Goal: Complete application form

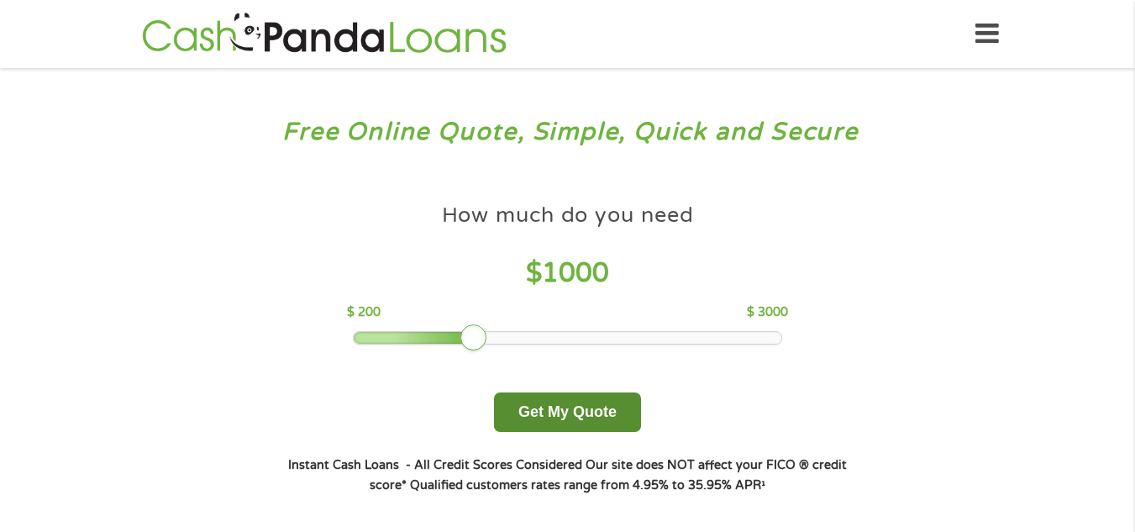
click at [546, 416] on button "Get My Quote" at bounding box center [567, 411] width 147 height 39
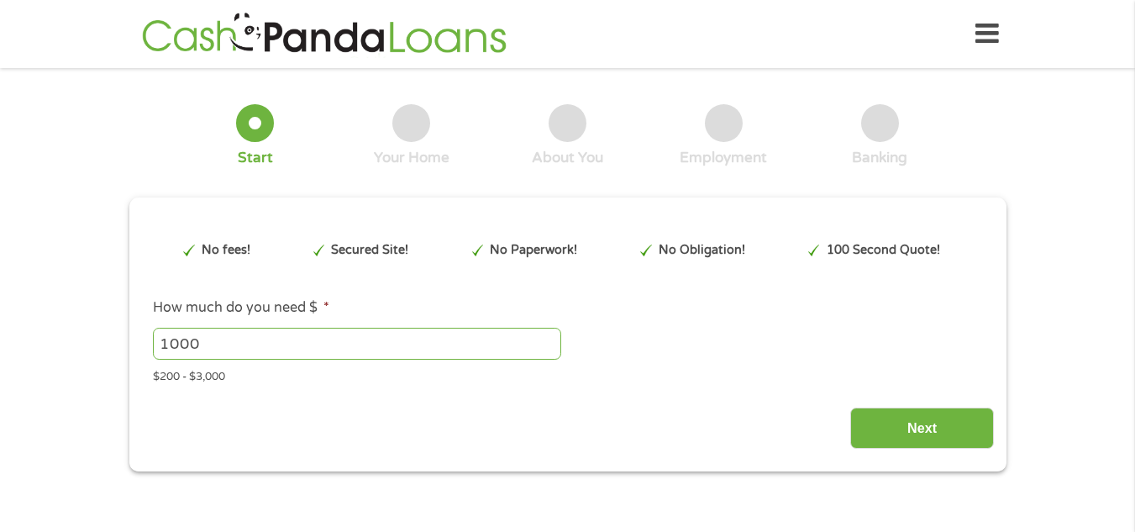
type input "EAIaIQobChMI57Ok8bmajwMV7ihECB0vrQGyEAAYBCAAEgJqEvD_BwE"
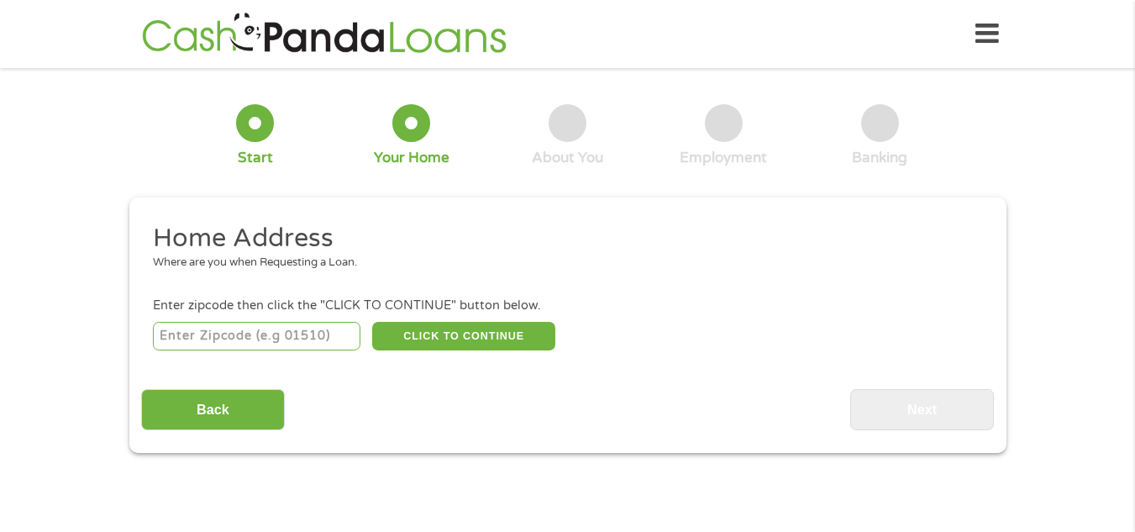
click at [167, 339] on input "number" at bounding box center [256, 336] width 207 height 29
type input "98106"
click at [445, 339] on button "CLICK TO CONTINUE" at bounding box center [463, 336] width 183 height 29
type input "98106"
type input "Seattle"
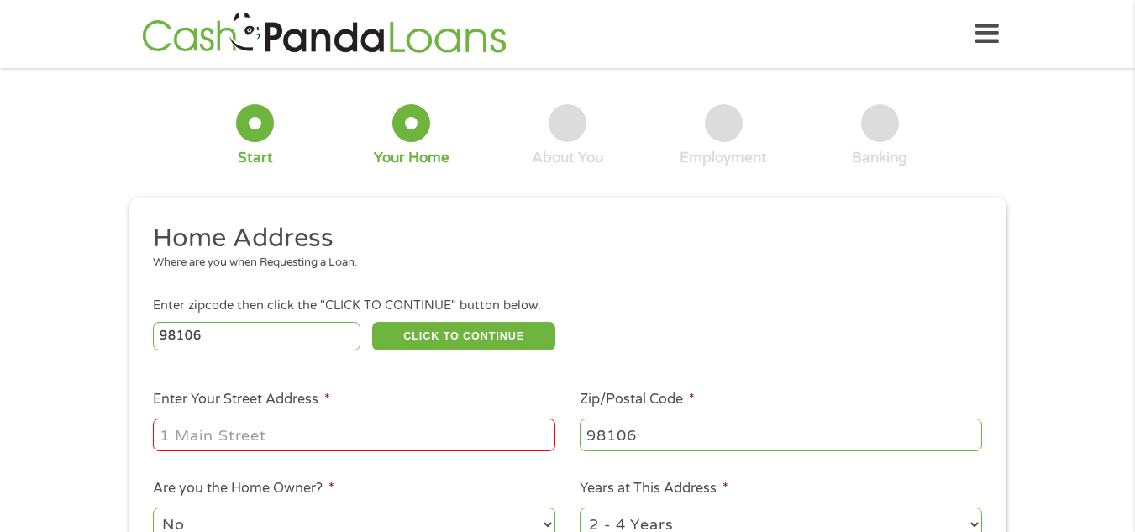
click at [178, 437] on input "Enter Your Street Address *" at bounding box center [354, 434] width 402 height 32
type input "9200 2ND AVE SW APT 405A"
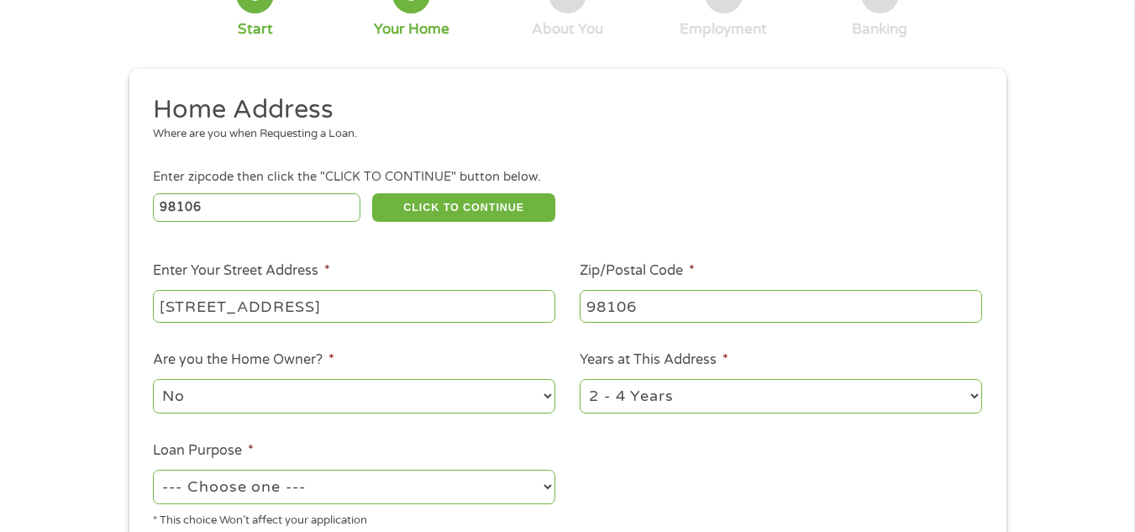
scroll to position [130, 0]
click at [968, 396] on select "1 Year or less 1 - 2 Years 2 - 4 Years Over 4 Years" at bounding box center [781, 394] width 402 height 34
